Goal: Check status: Check status

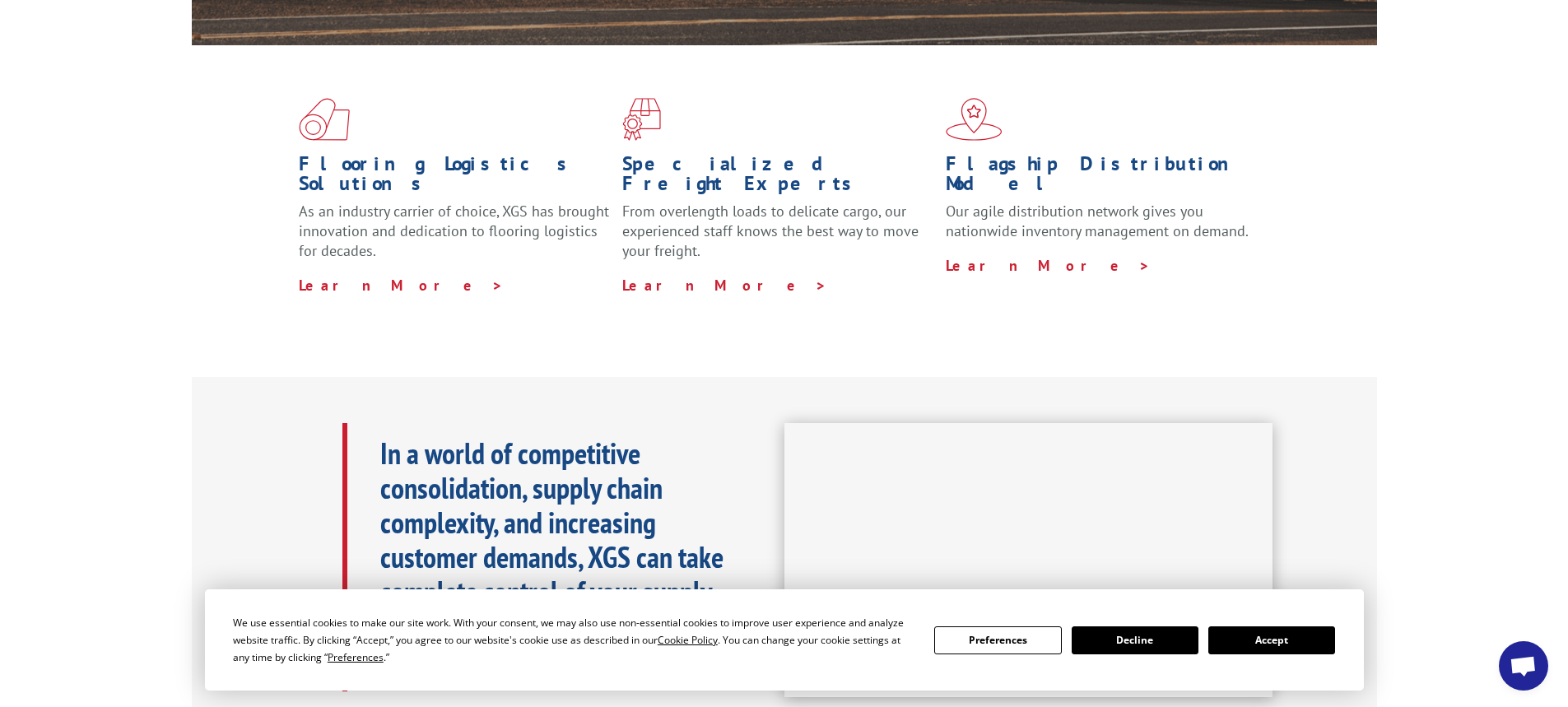
scroll to position [494, 0]
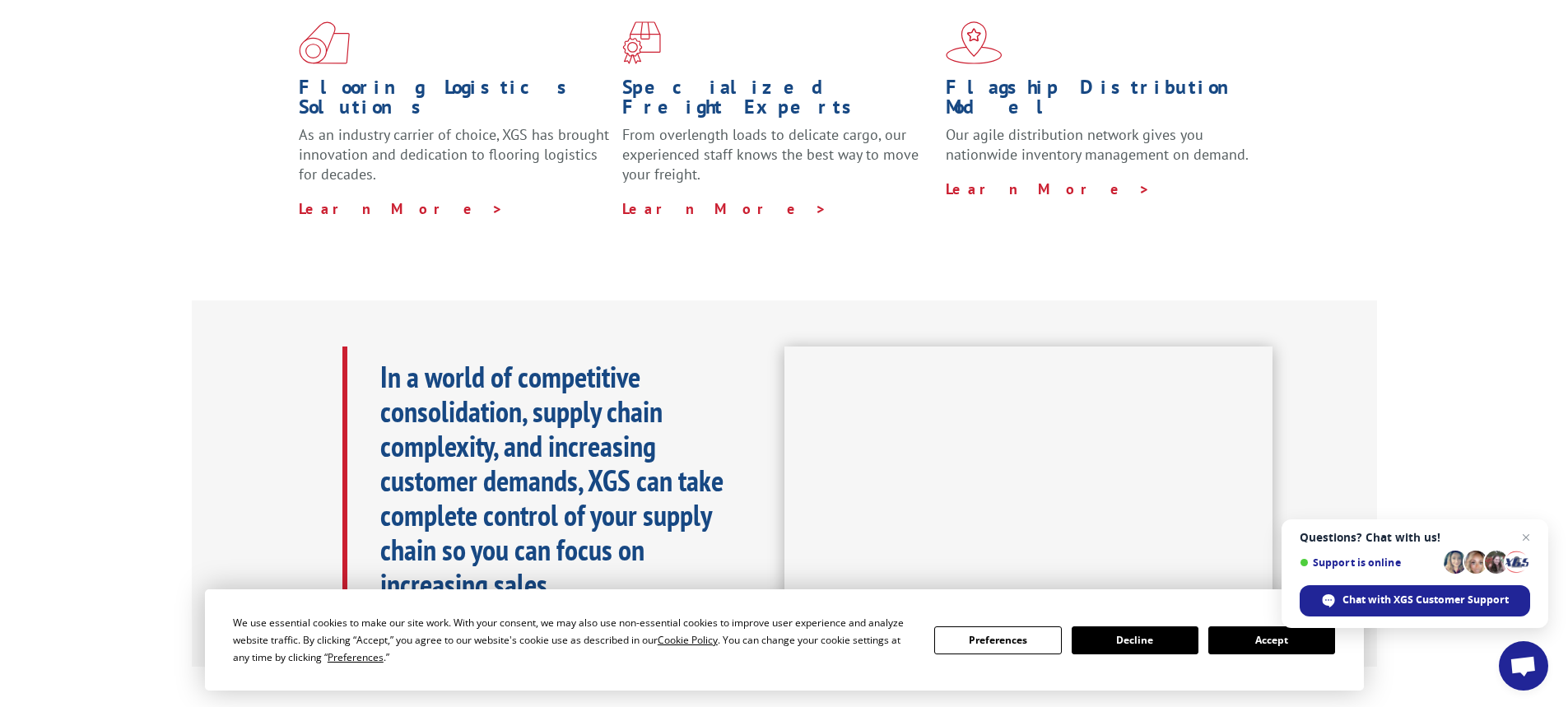
click at [1291, 636] on button "Accept" at bounding box center [1271, 640] width 127 height 28
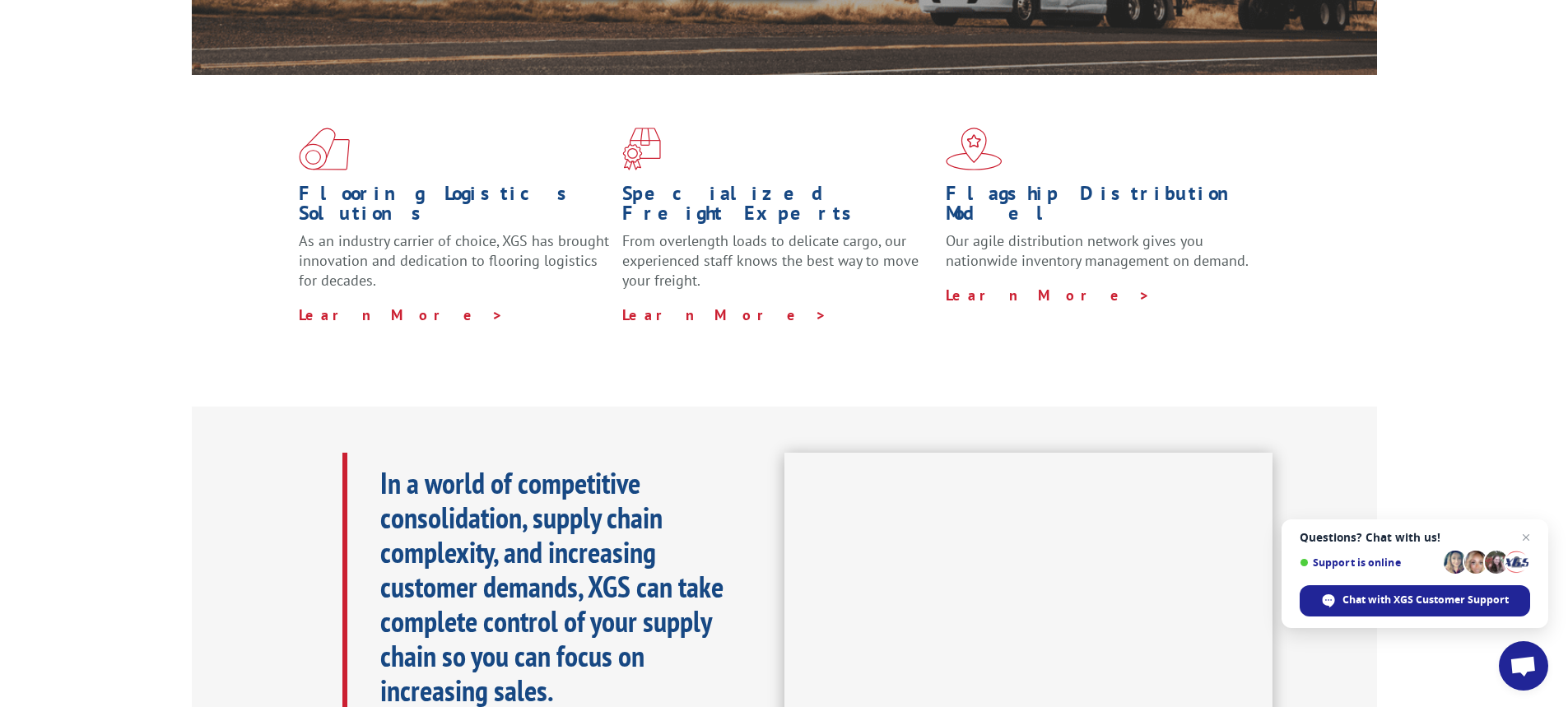
scroll to position [82, 0]
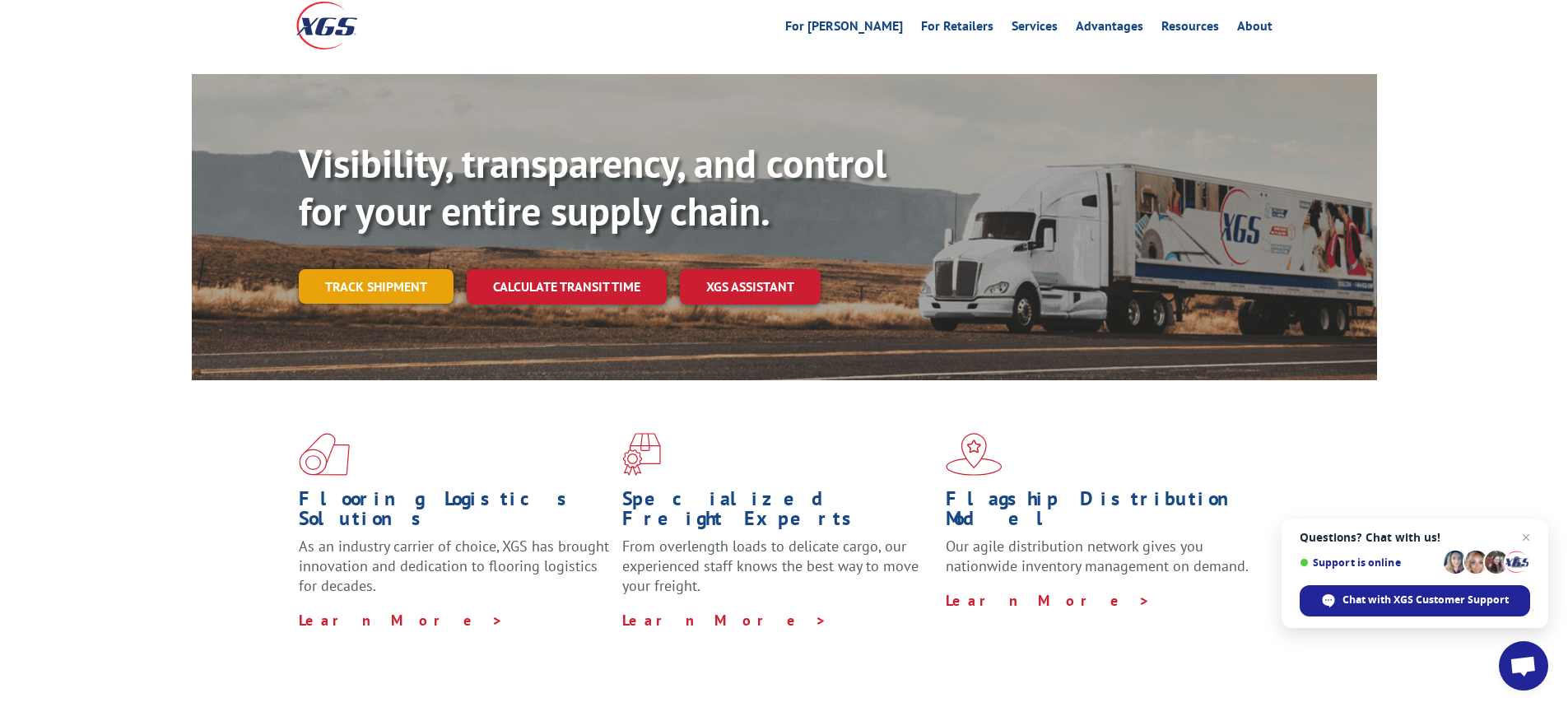
click at [393, 269] on link "Track shipment" at bounding box center [376, 286] width 155 height 35
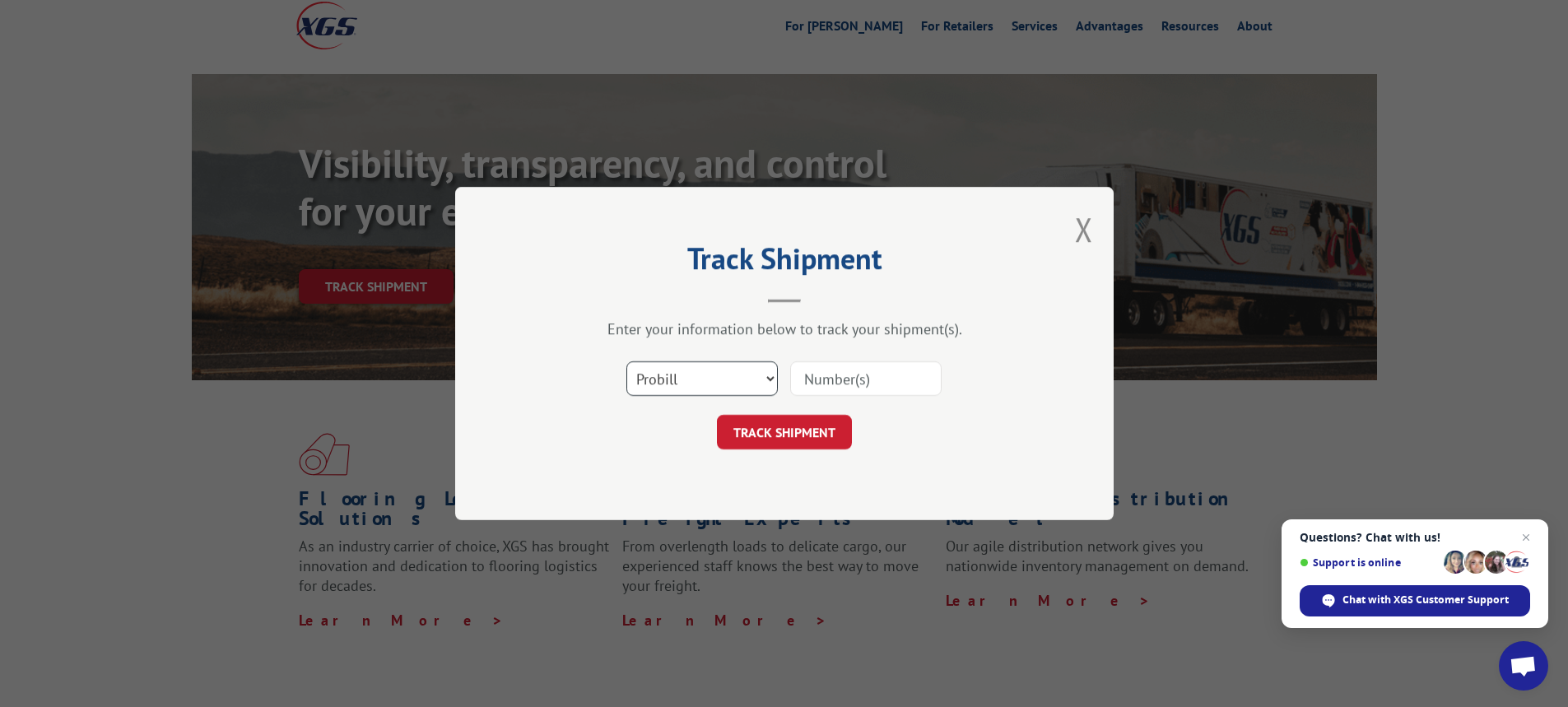
click at [769, 379] on select "Select category... Probill BOL PO" at bounding box center [701, 378] width 151 height 35
select select "bol"
click at [626, 361] on select "Select category... Probill BOL PO" at bounding box center [701, 378] width 151 height 35
click at [828, 381] on input at bounding box center [865, 378] width 151 height 35
type input "2862040"
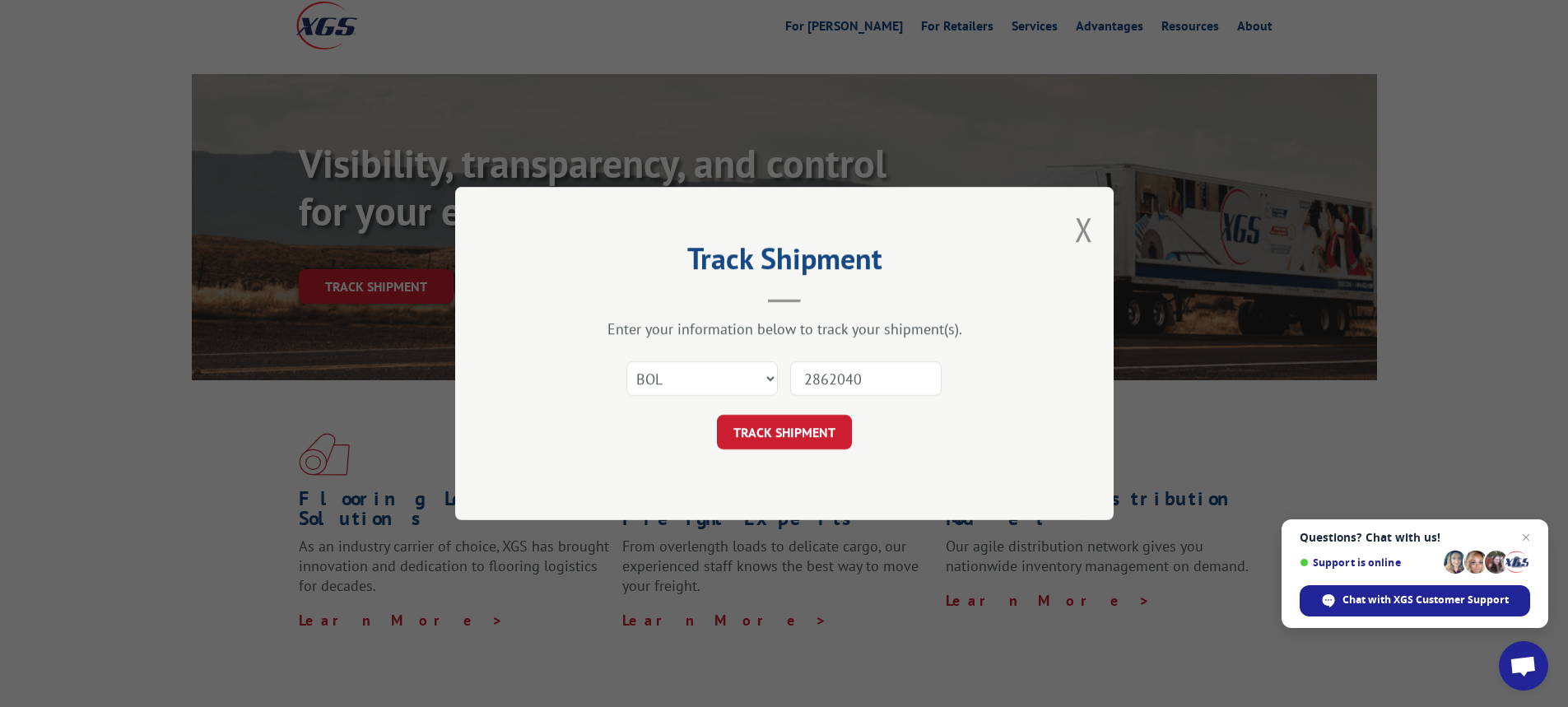
click button "TRACK SHIPMENT" at bounding box center [784, 432] width 135 height 35
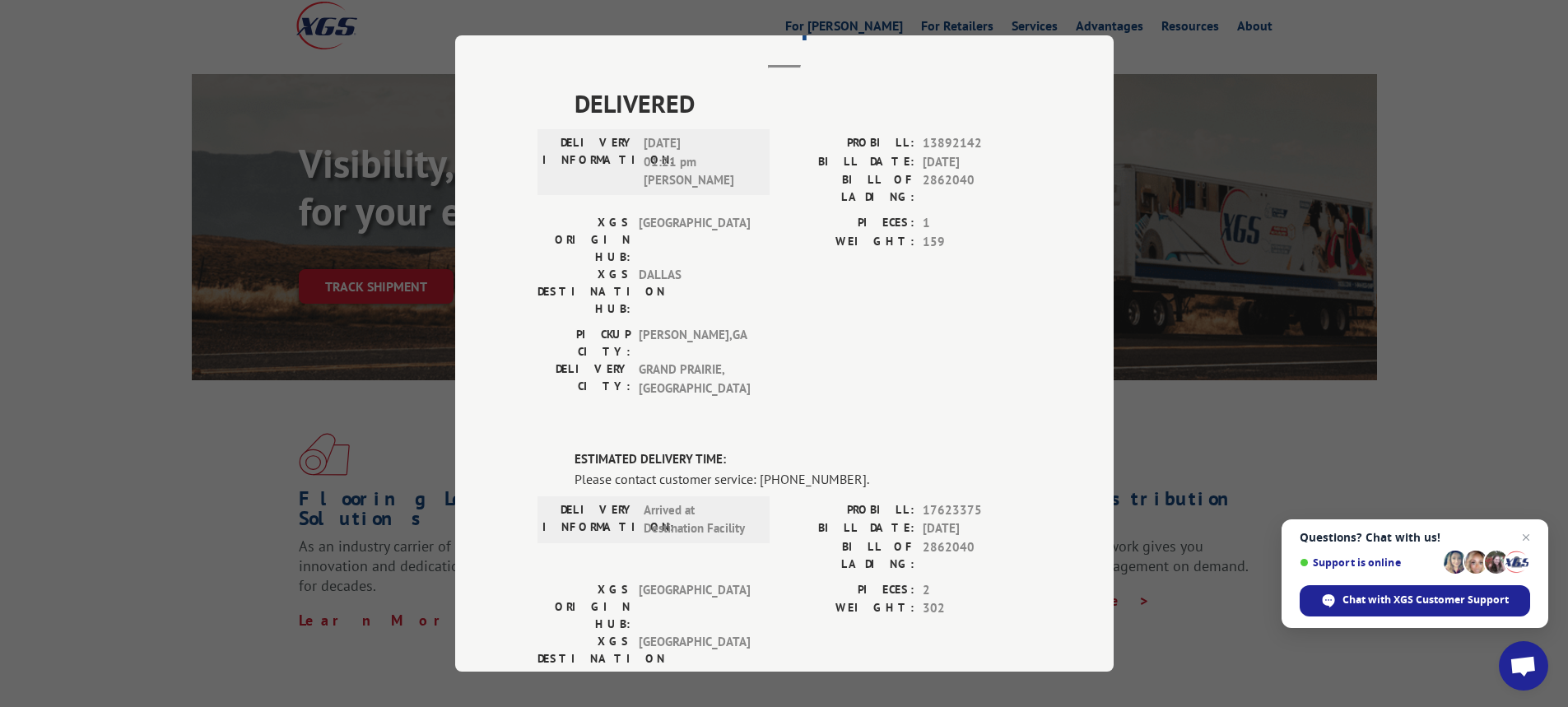
scroll to position [165, 0]
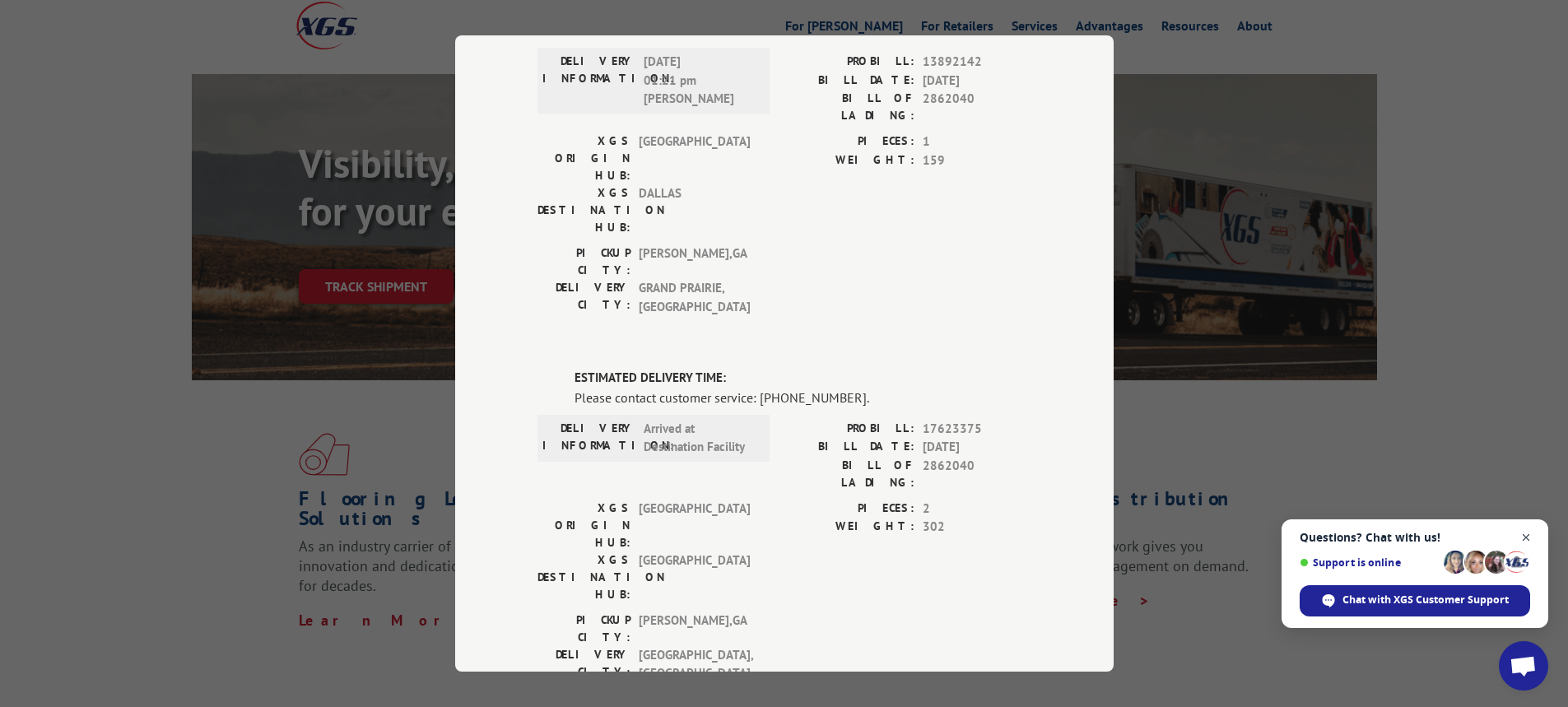
click at [1530, 530] on span "Close chat" at bounding box center [1526, 538] width 21 height 21
